Goal: Task Accomplishment & Management: Use online tool/utility

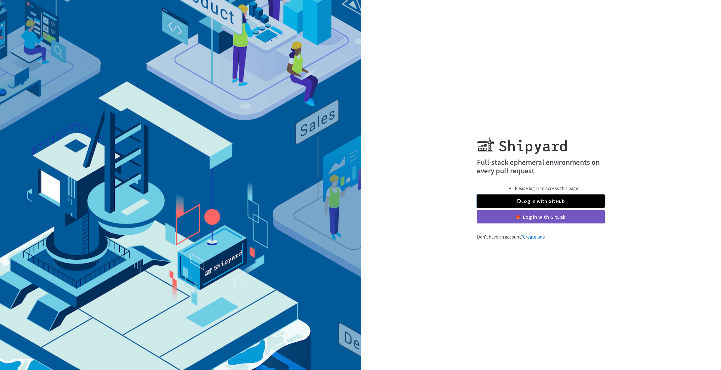
click at [518, 199] on span at bounding box center [519, 200] width 4 height 5
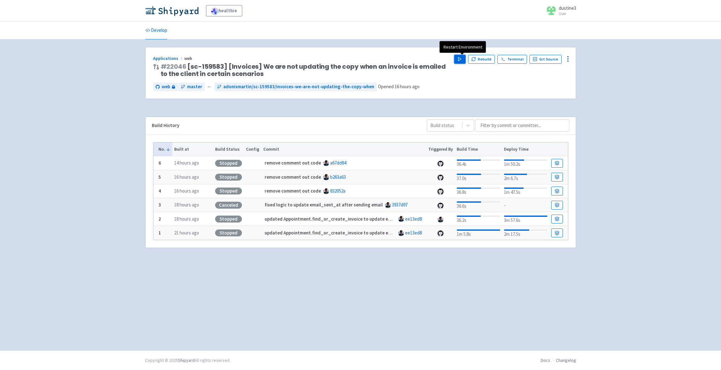
click at [461, 61] on icon "button" at bounding box center [459, 59] width 5 height 5
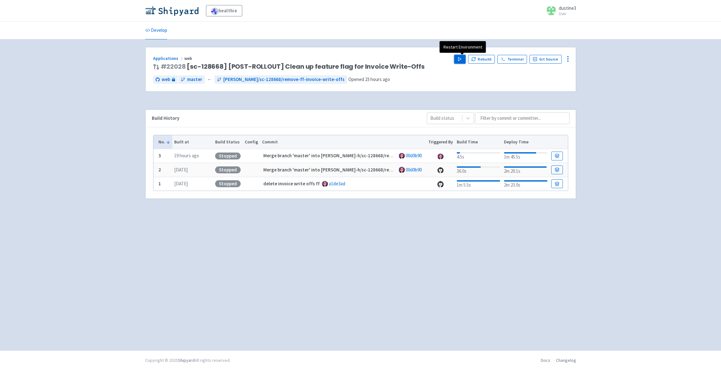
click at [461, 60] on polygon "button" at bounding box center [459, 58] width 3 height 3
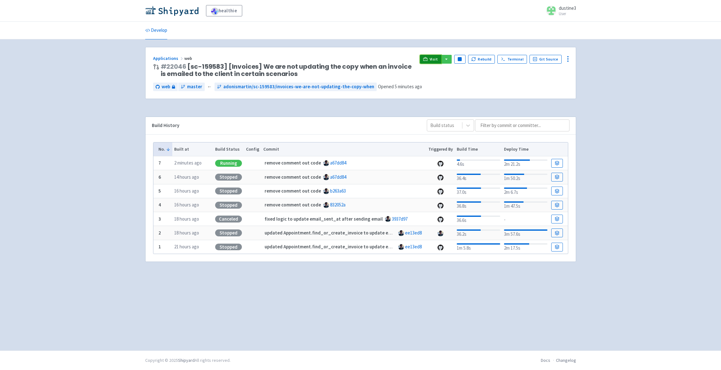
click at [433, 58] on span "Visit" at bounding box center [434, 59] width 8 height 5
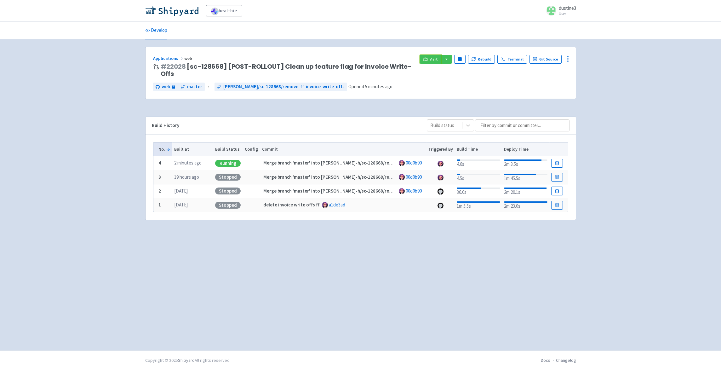
click at [431, 57] on link "Visit" at bounding box center [430, 59] width 21 height 9
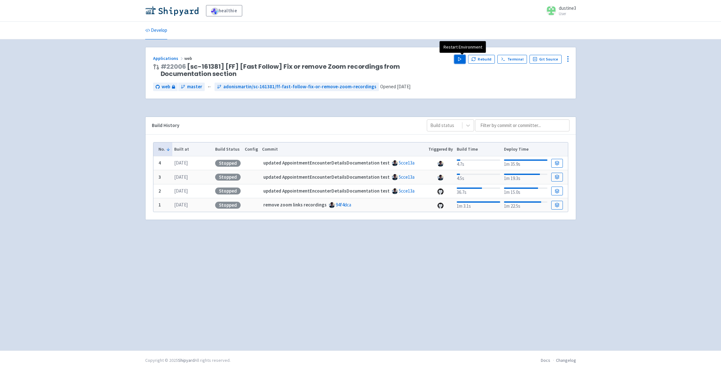
click at [462, 57] on icon "button" at bounding box center [459, 59] width 5 height 5
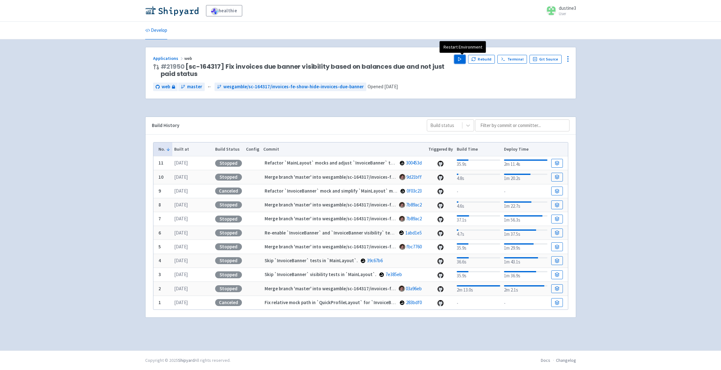
click at [465, 58] on button "Play" at bounding box center [459, 59] width 11 height 9
